Goal: Transaction & Acquisition: Purchase product/service

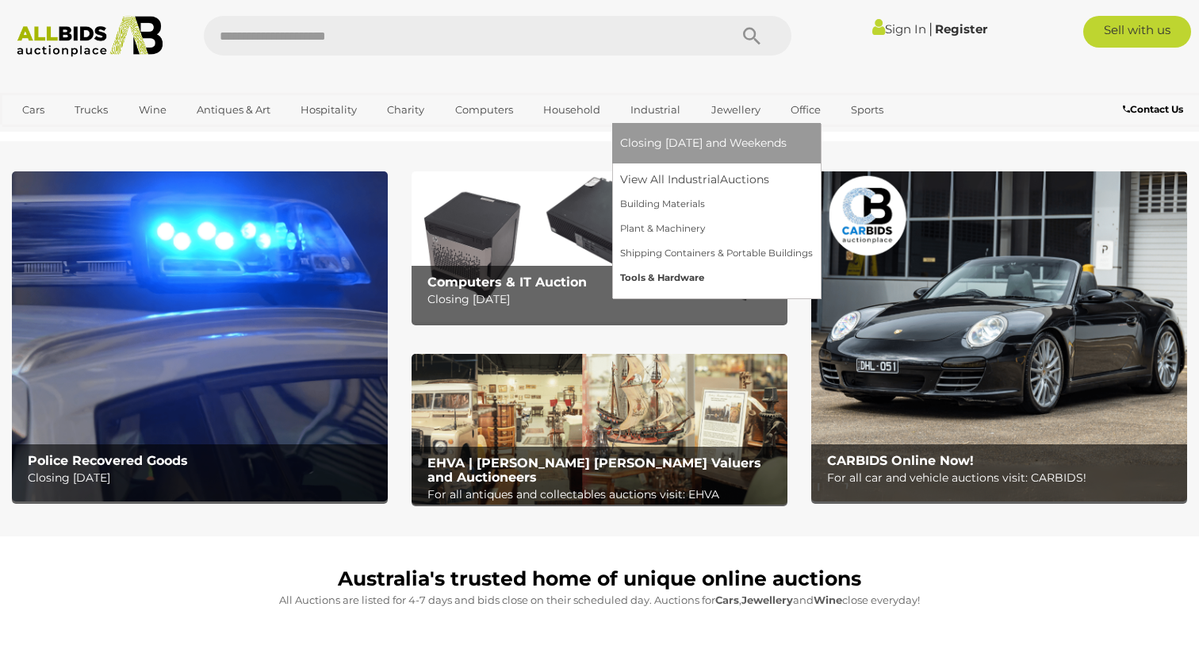
click at [653, 272] on link "Tools & Hardware" at bounding box center [716, 278] width 193 height 25
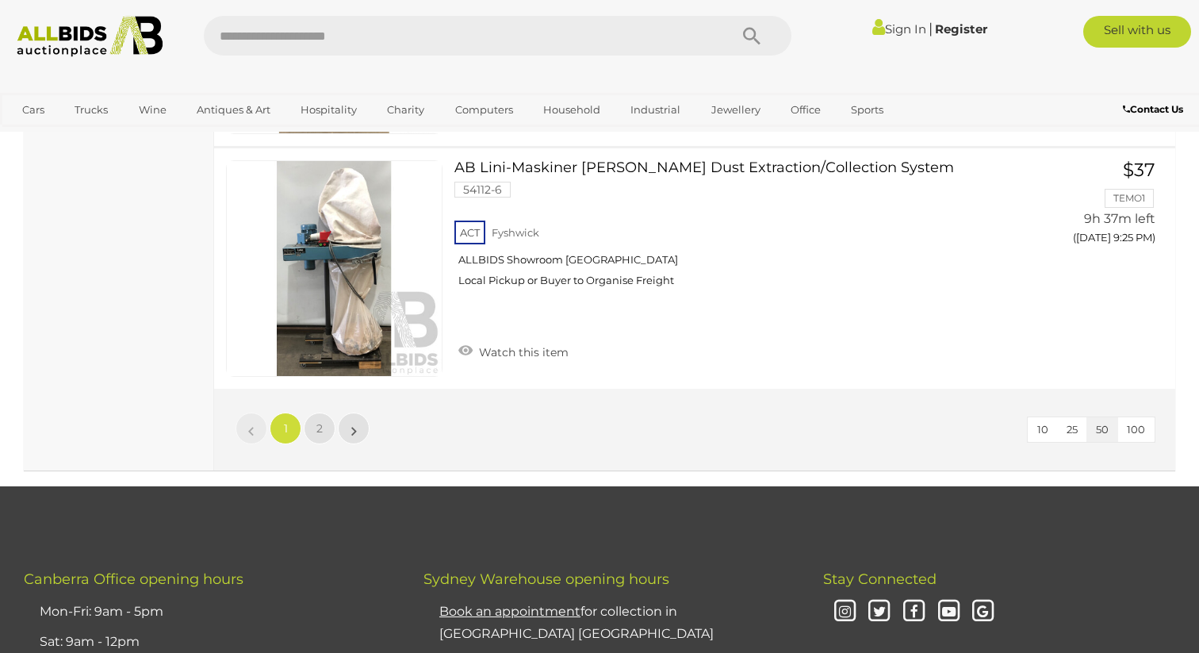
scroll to position [12127, 0]
